Goal: Task Accomplishment & Management: Use online tool/utility

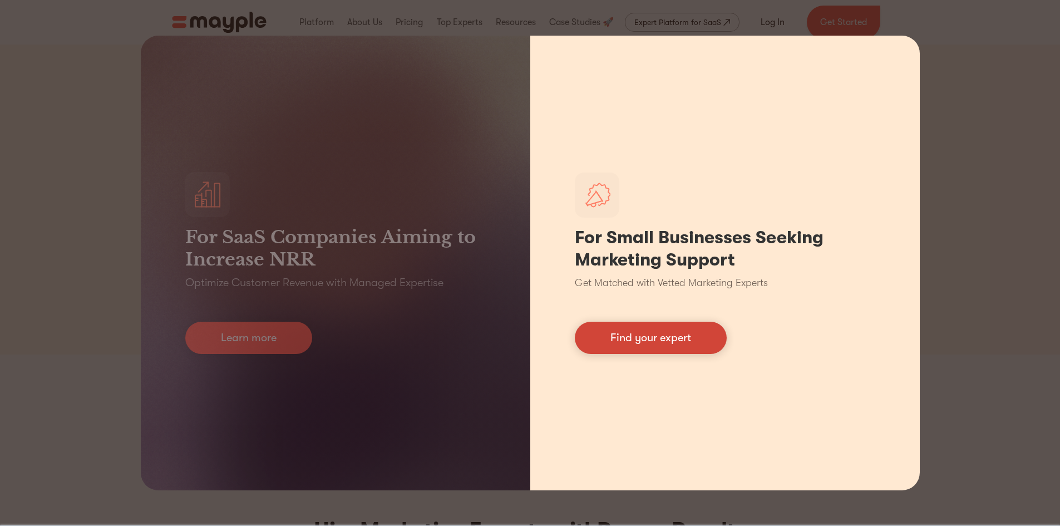
click at [670, 338] on link "Find your expert" at bounding box center [651, 338] width 152 height 32
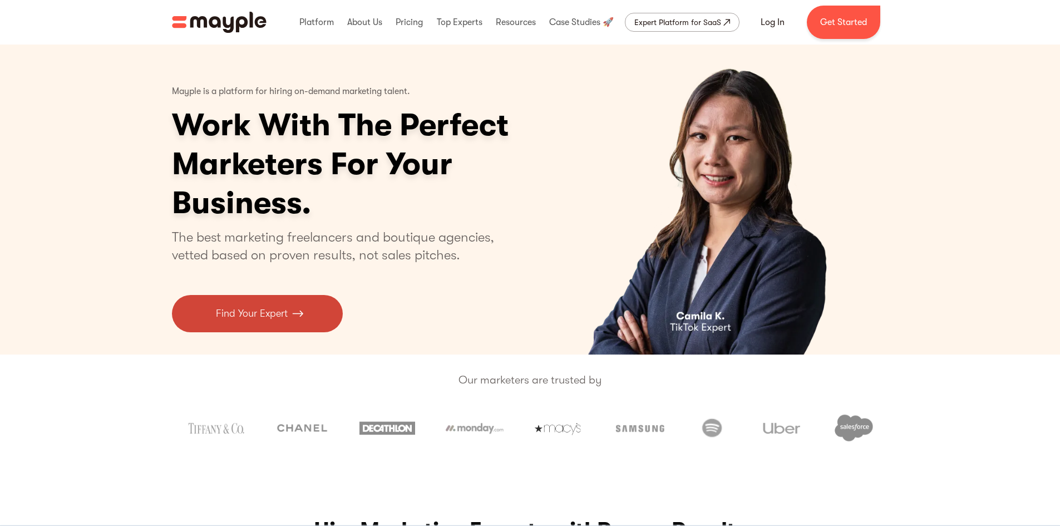
click at [279, 313] on p "Find Your Expert" at bounding box center [252, 313] width 72 height 15
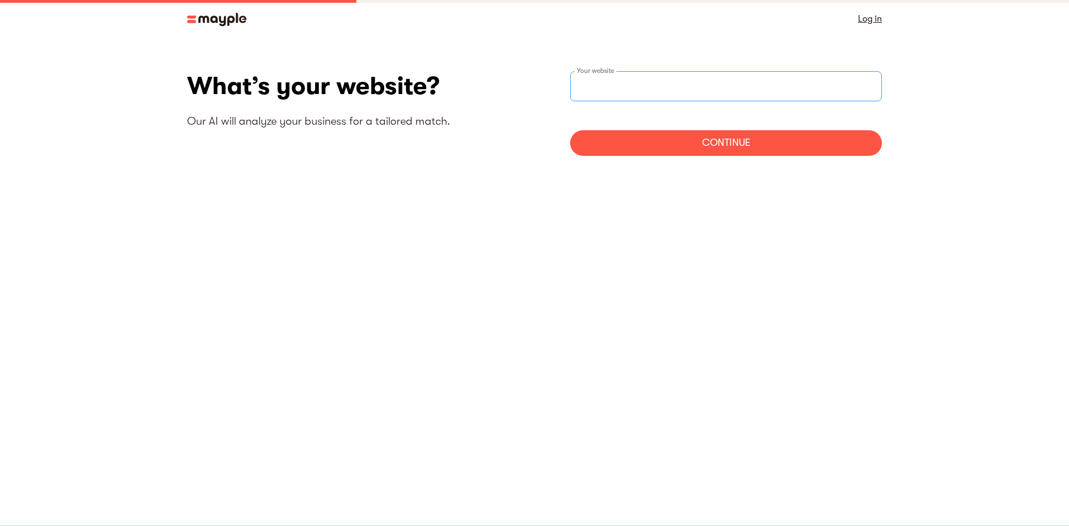
click at [649, 87] on input "websiteStep" at bounding box center [726, 86] width 312 height 30
type input "https://balanceonlyhealth.com"
click at [733, 139] on div "Continue" at bounding box center [726, 143] width 312 height 26
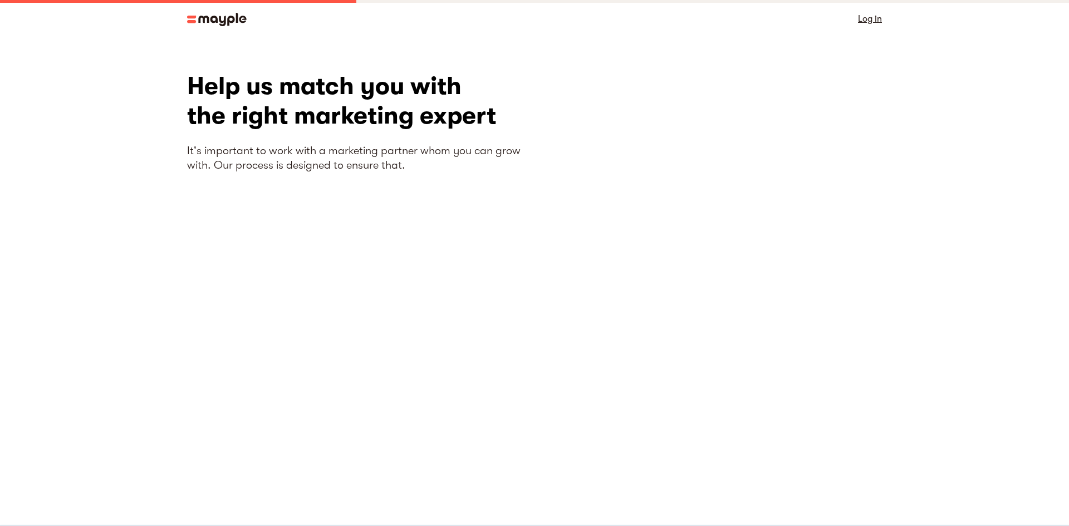
click at [473, 309] on div "Help us match you with the right marketing expert It's important to work with a…" at bounding box center [360, 258] width 347 height 375
click at [726, 470] on section "What’s your website? Our AI will analyze your business for a tailored match. ht…" at bounding box center [534, 259] width 1069 height 442
click at [724, 460] on section "What’s your website? Our AI will analyze your business for a tailored match. ht…" at bounding box center [534, 259] width 1069 height 442
drag, startPoint x: 724, startPoint y: 458, endPoint x: 709, endPoint y: 454, distance: 15.0
click at [723, 458] on section "What’s your website? Our AI will analyze your business for a tailored match. ht…" at bounding box center [534, 259] width 1069 height 442
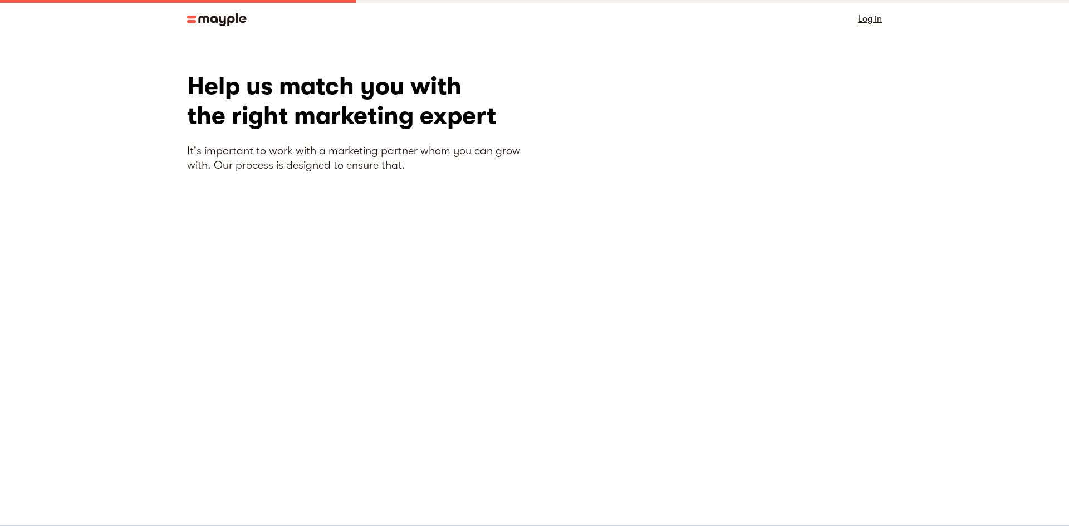
click at [533, 274] on div "Help us match you with the right marketing expert It's important to work with a…" at bounding box center [360, 258] width 347 height 375
click at [999, 168] on section "What’s your website? Our AI will analyze your business for a tailored match. ht…" at bounding box center [534, 259] width 1069 height 442
